Goal: Participate in discussion

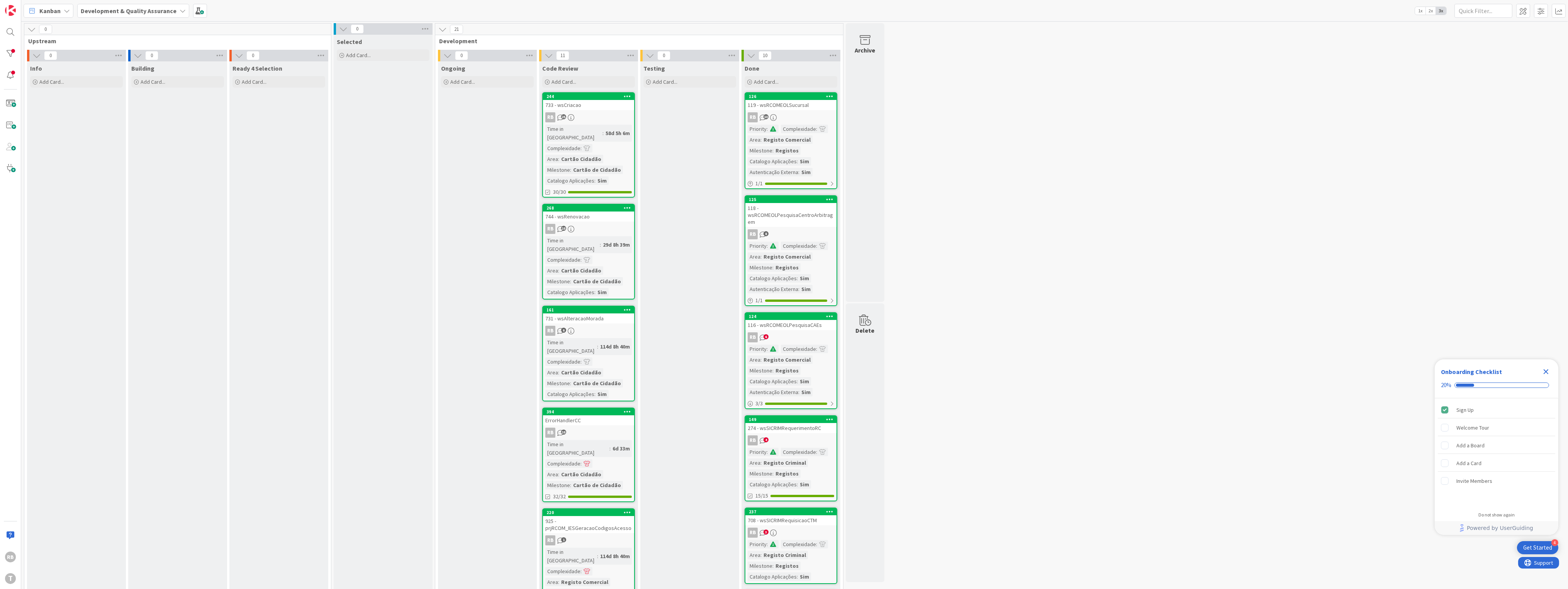
click at [574, 144] on div "Time in Column : 58d 5h 6m Complexidade : Area : Cartão Cidadão Milestone : Car…" at bounding box center [589, 155] width 86 height 60
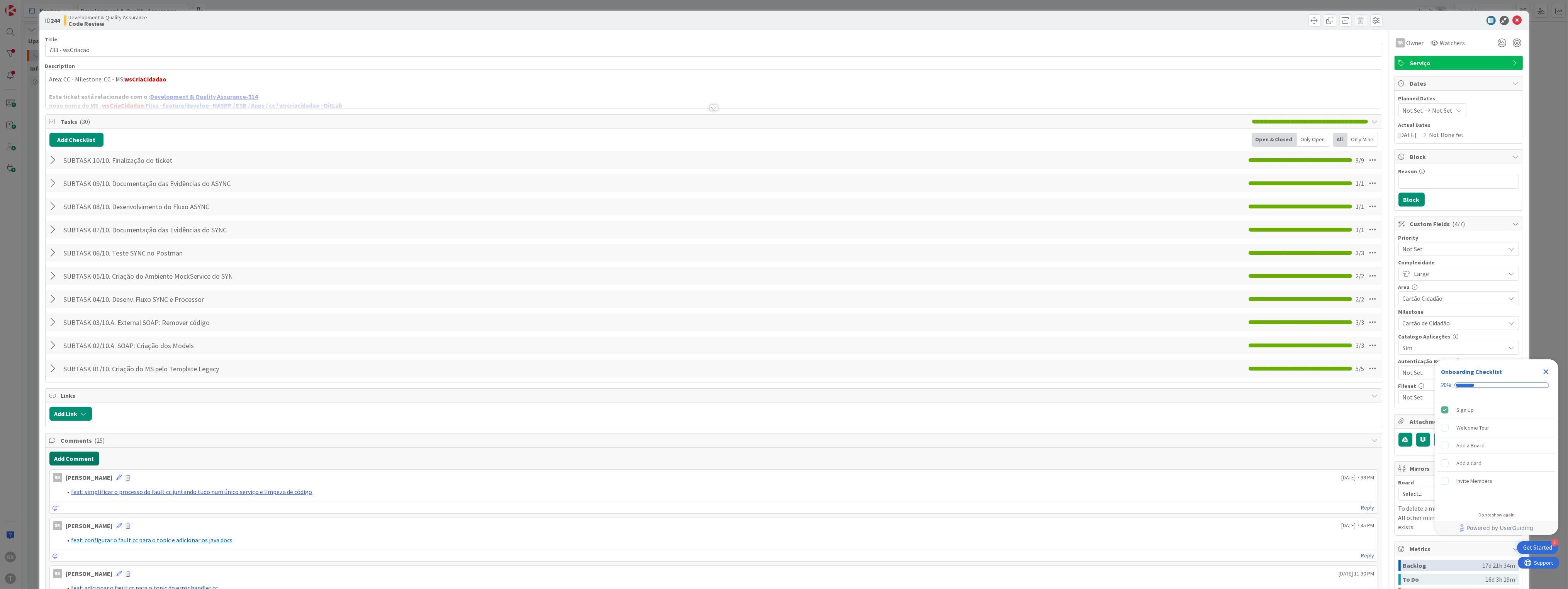
click at [72, 465] on button "Add Comment" at bounding box center [74, 458] width 50 height 14
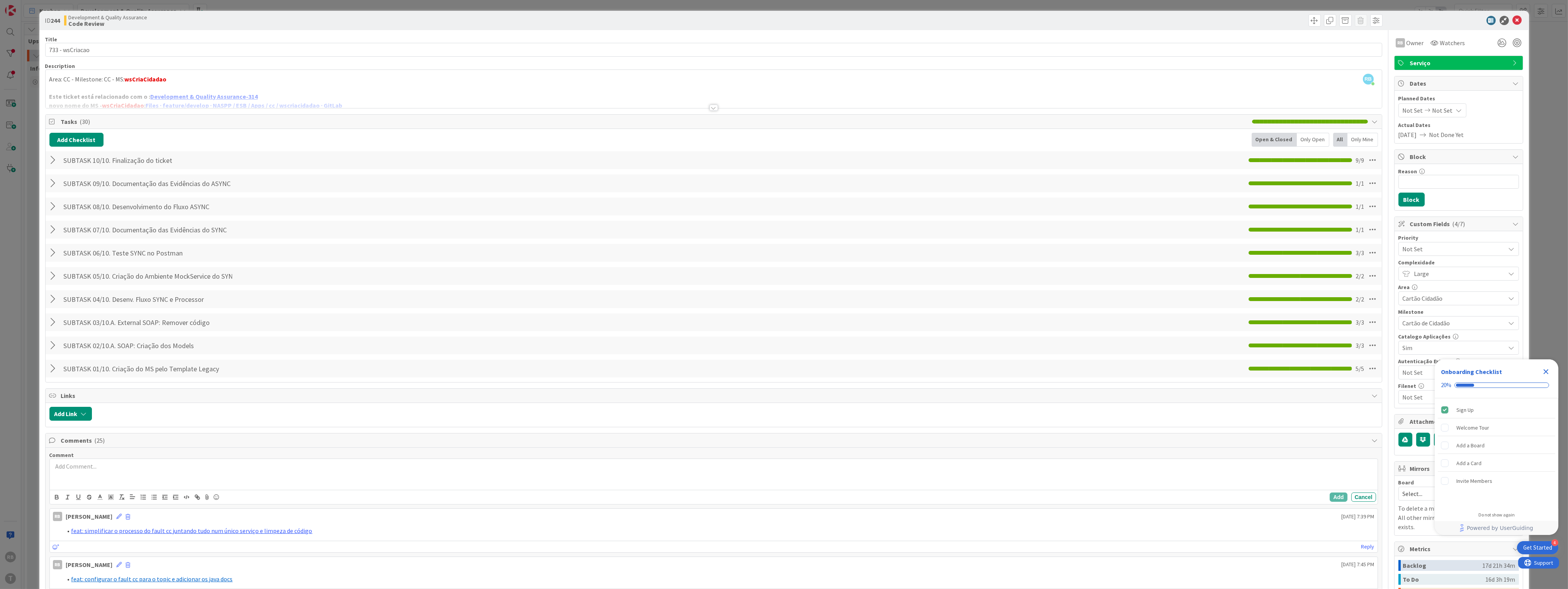
click at [88, 478] on div at bounding box center [713, 474] width 1328 height 31
click at [357, 475] on li "feat: refinamento do fault cc e alteração do InternalParametersDTO com a nova t…" at bounding box center [718, 475] width 1312 height 9
click at [71, 475] on span at bounding box center [71, 475] width 0 height 9
click at [1331, 498] on button "Add" at bounding box center [1339, 497] width 18 height 9
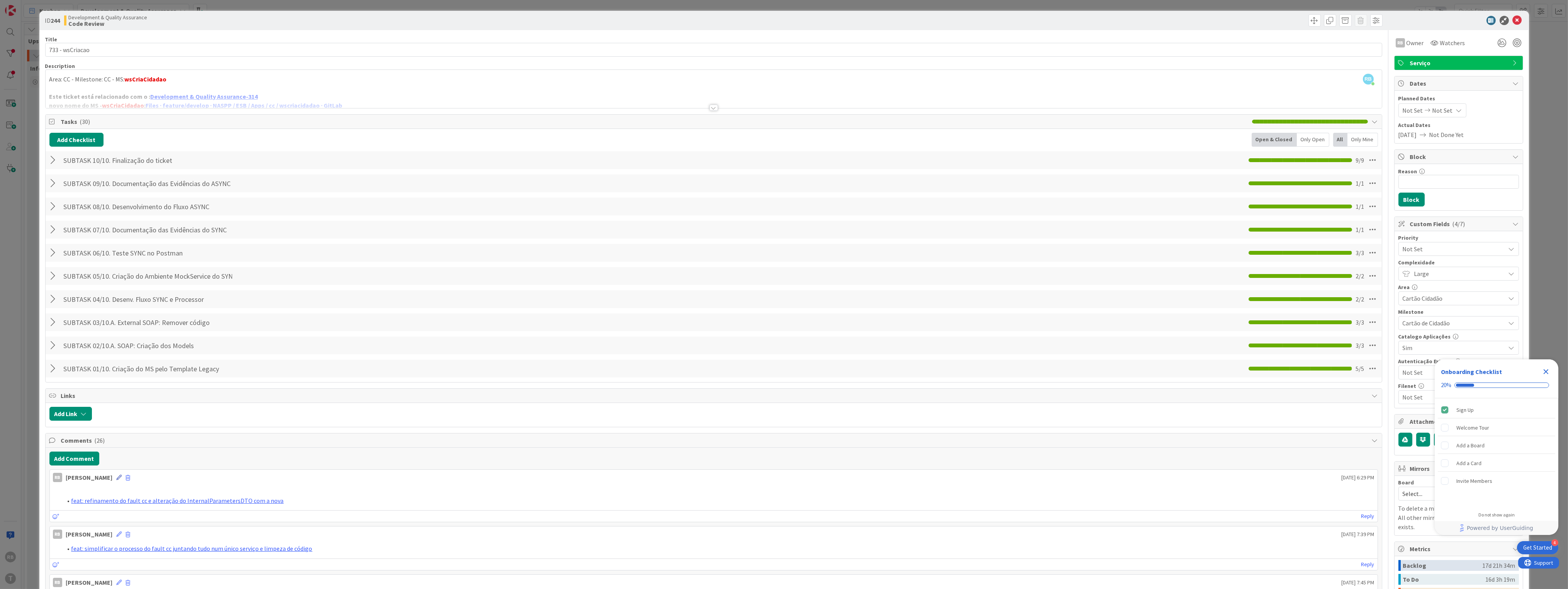
click at [117, 479] on icon at bounding box center [119, 477] width 5 height 5
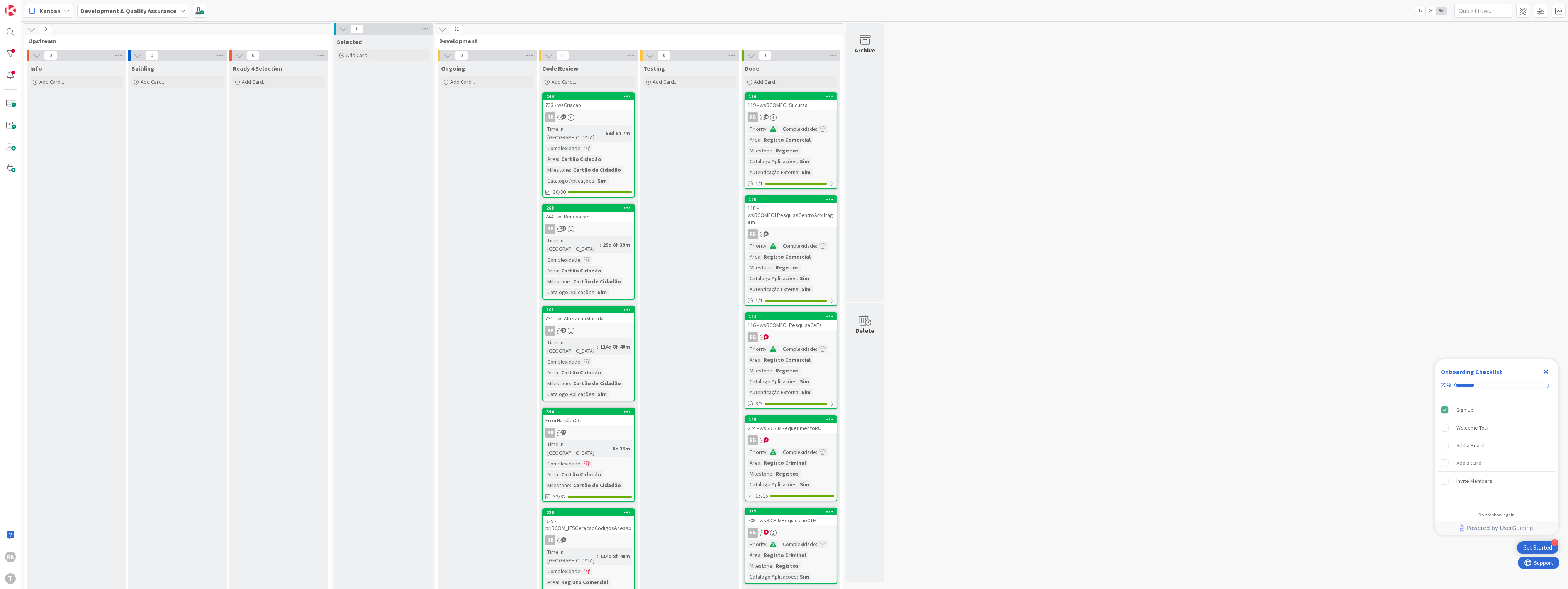
click at [589, 124] on div "244 733 - wsCriacao RB 26 Time in [GEOGRAPHIC_DATA] : 58d 5h 7m Complexidade : …" at bounding box center [589, 145] width 93 height 105
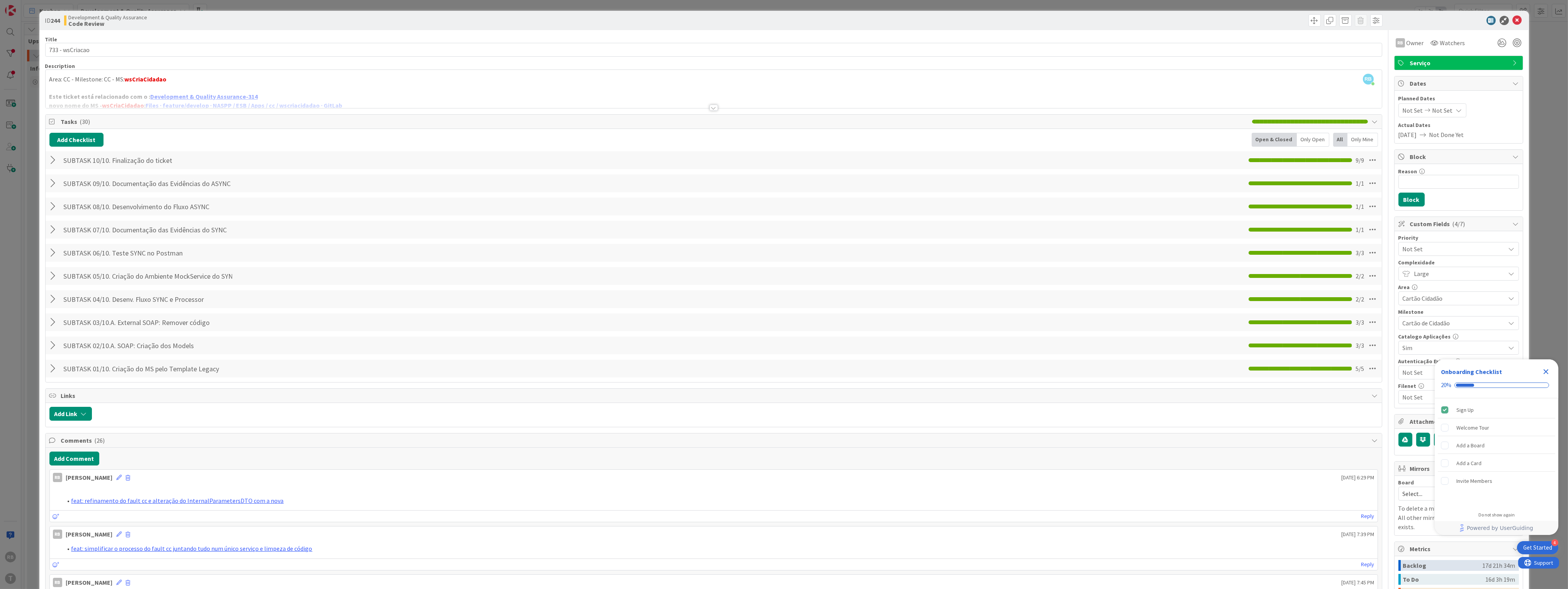
scroll to position [206, 0]
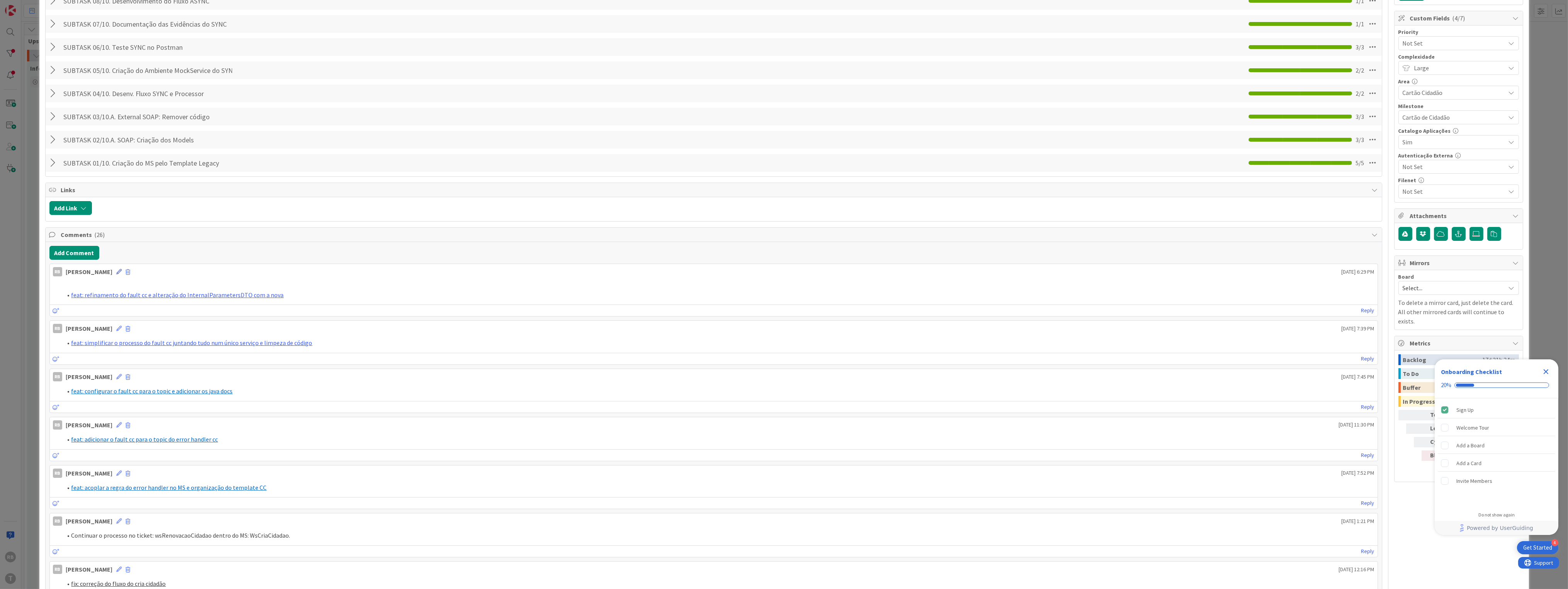
click at [117, 271] on icon at bounding box center [119, 271] width 5 height 5
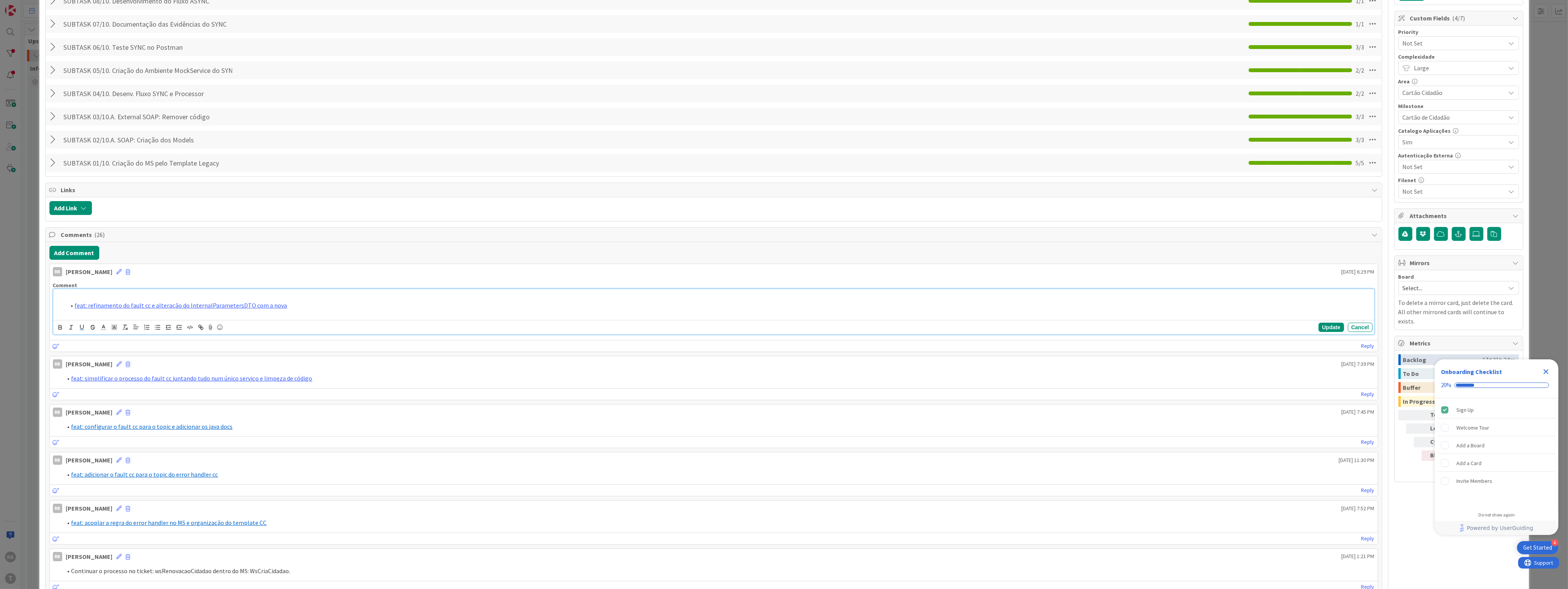
click at [331, 302] on li "feat: refinamento do fault cc e alteração do InternalParametersDTO com a nova" at bounding box center [718, 305] width 1306 height 9
click at [335, 307] on li "feat: refinamento do fault cc e alteração do InternalParametersDTO com a nova" at bounding box center [718, 305] width 1306 height 9
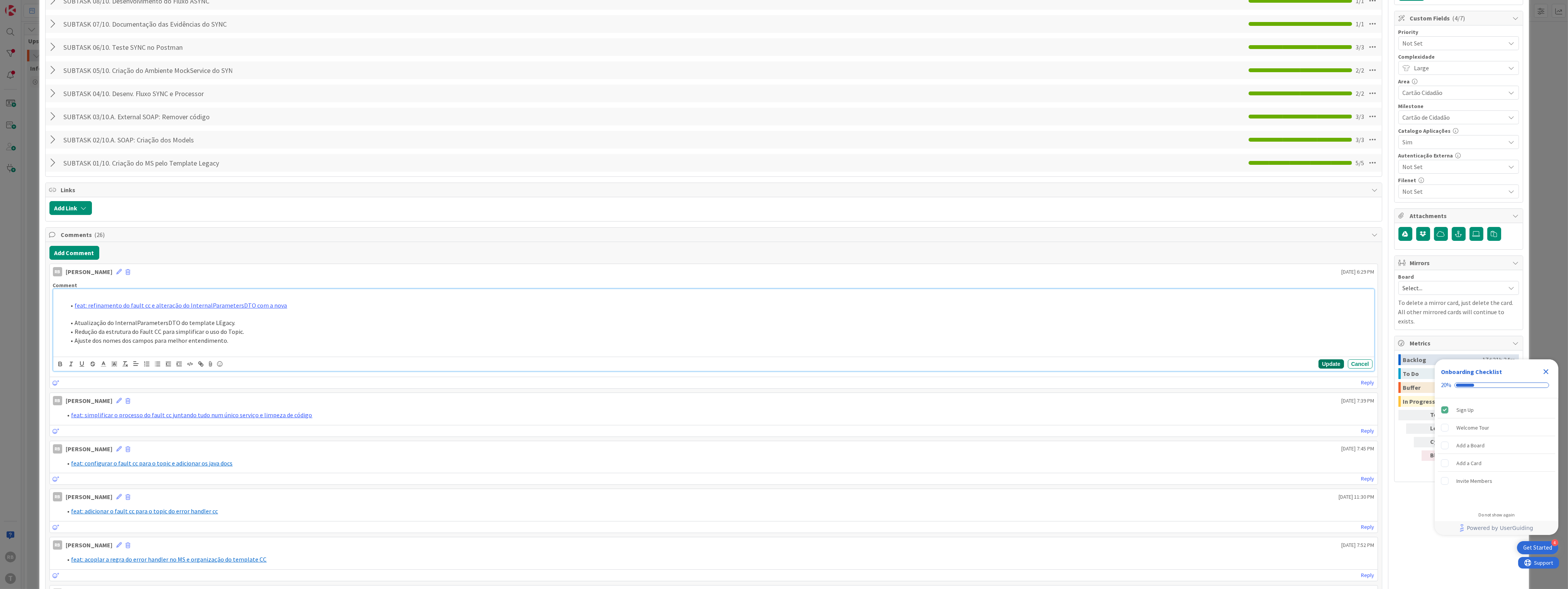
click at [1323, 367] on button "Update" at bounding box center [1331, 364] width 25 height 9
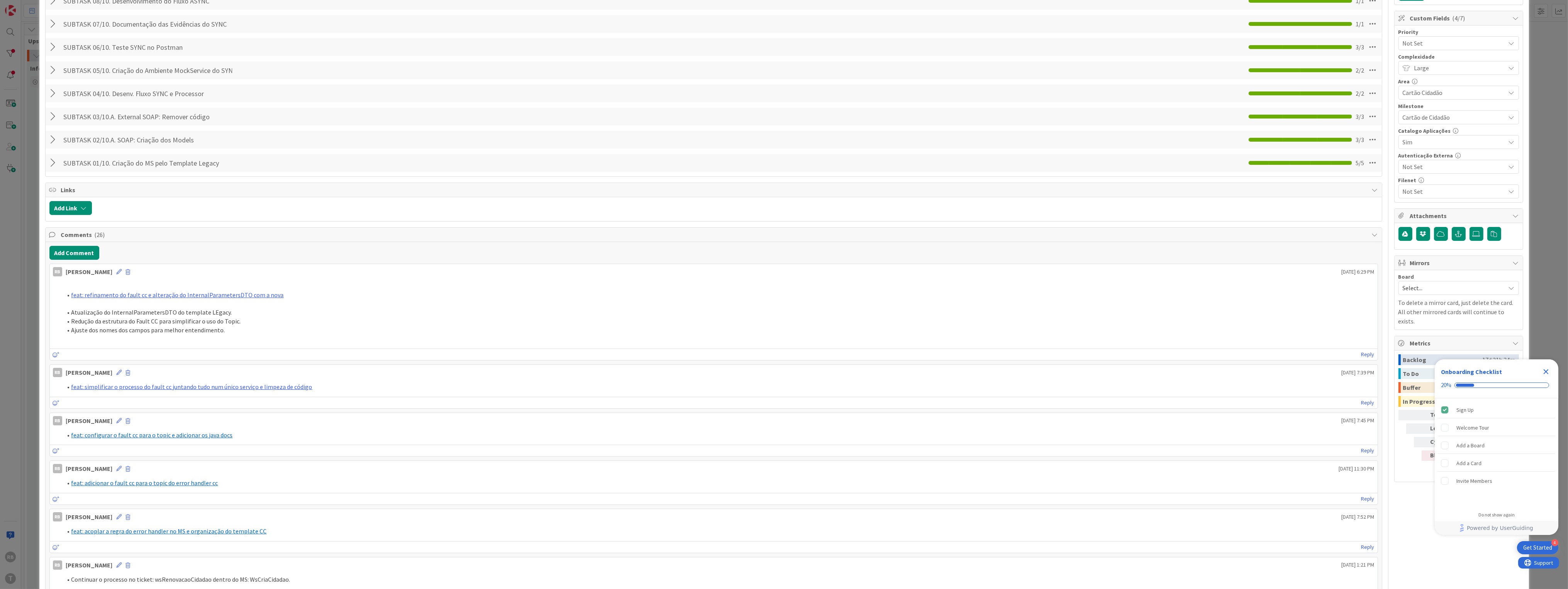
scroll to position [198, 0]
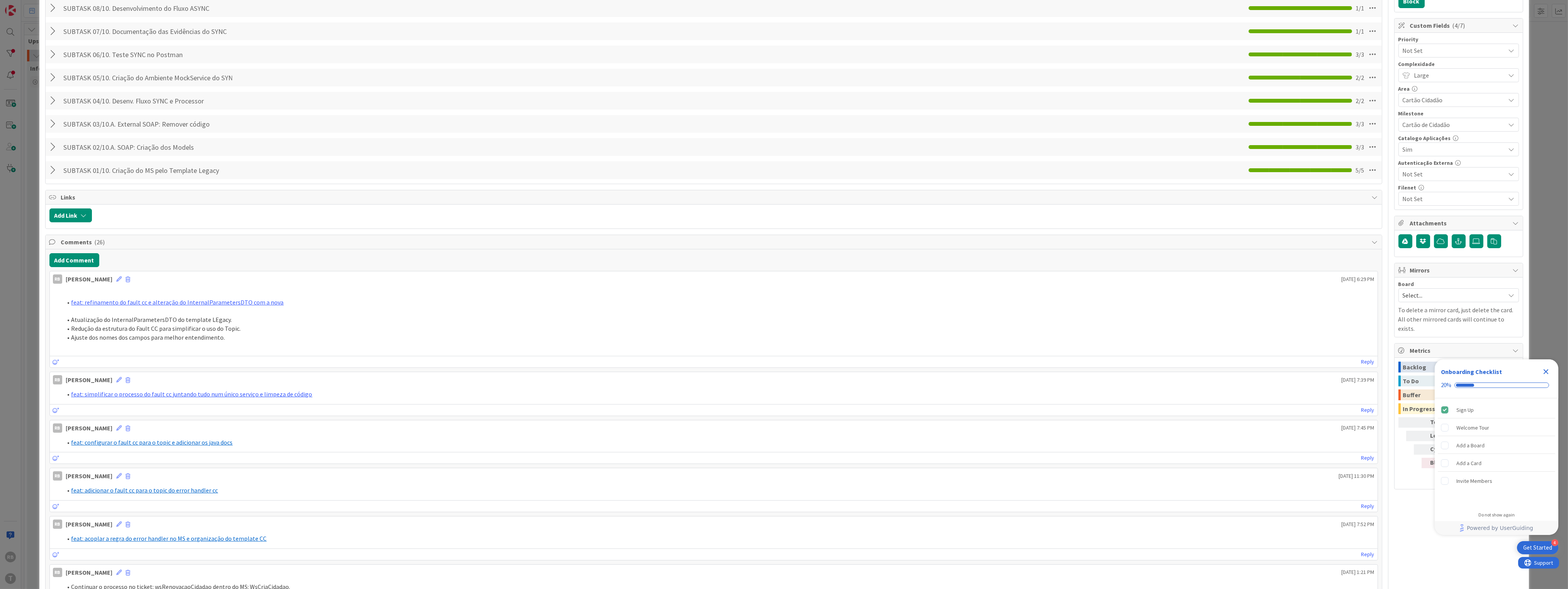
click at [305, 255] on div "Add Comment" at bounding box center [713, 260] width 1329 height 14
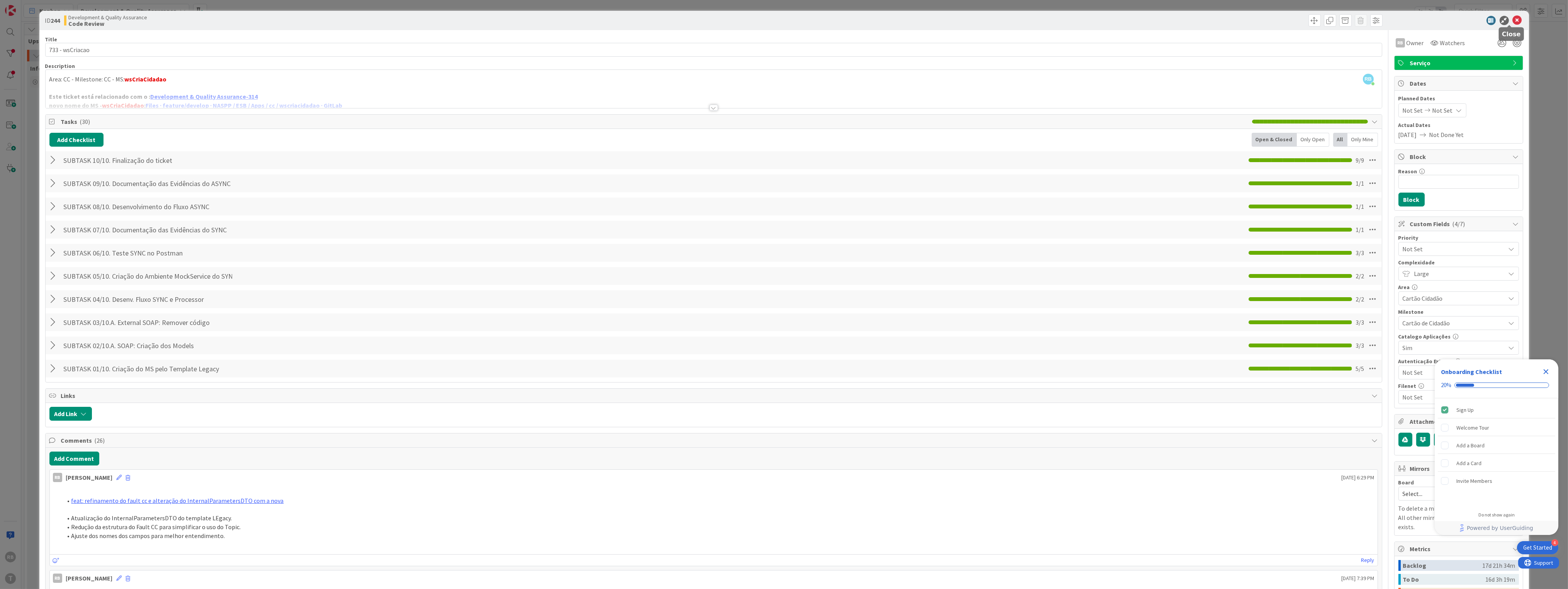
click at [1513, 23] on icon at bounding box center [1517, 20] width 9 height 9
